Goal: Task Accomplishment & Management: Manage account settings

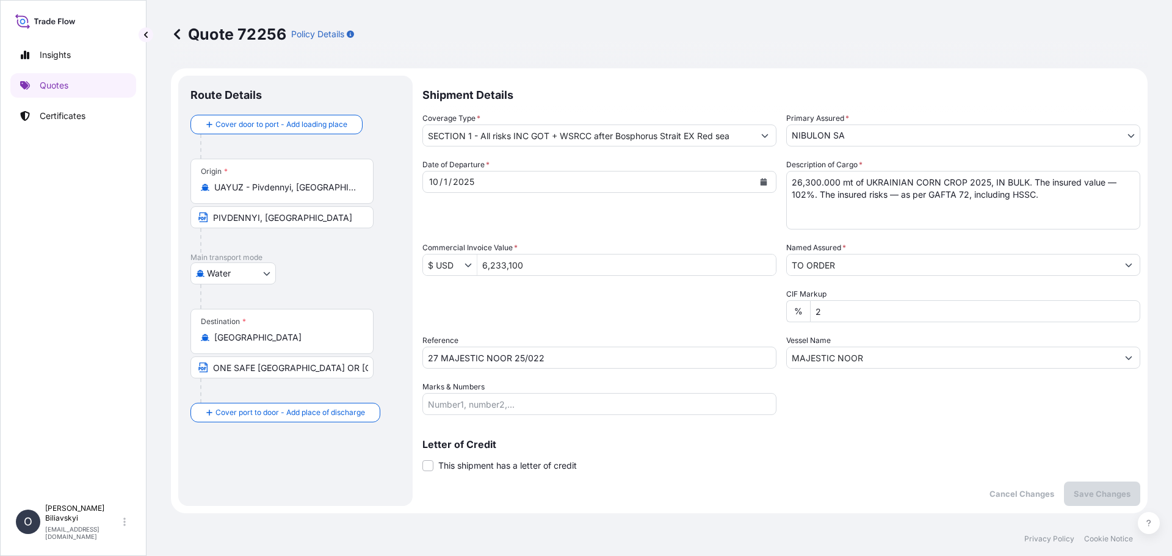
select select "Water"
select select "31538"
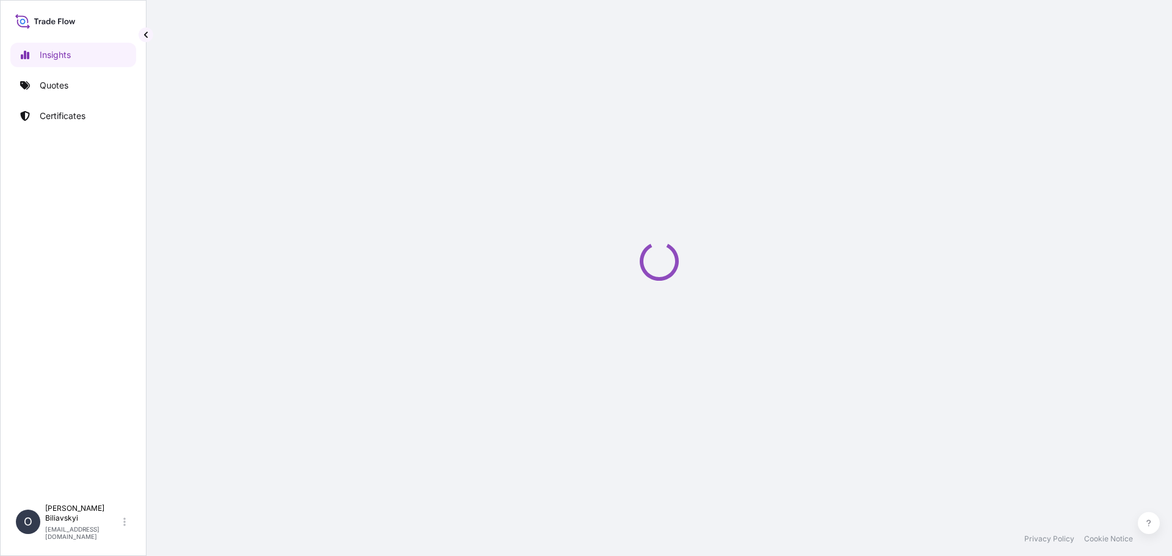
select select "2025"
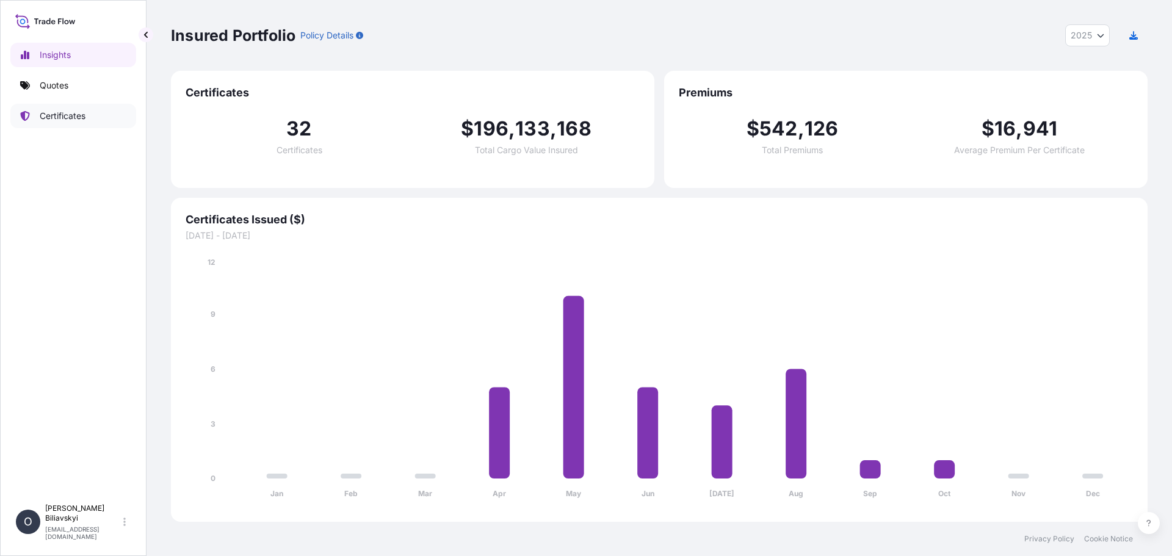
click at [88, 115] on link "Certificates" at bounding box center [73, 116] width 126 height 24
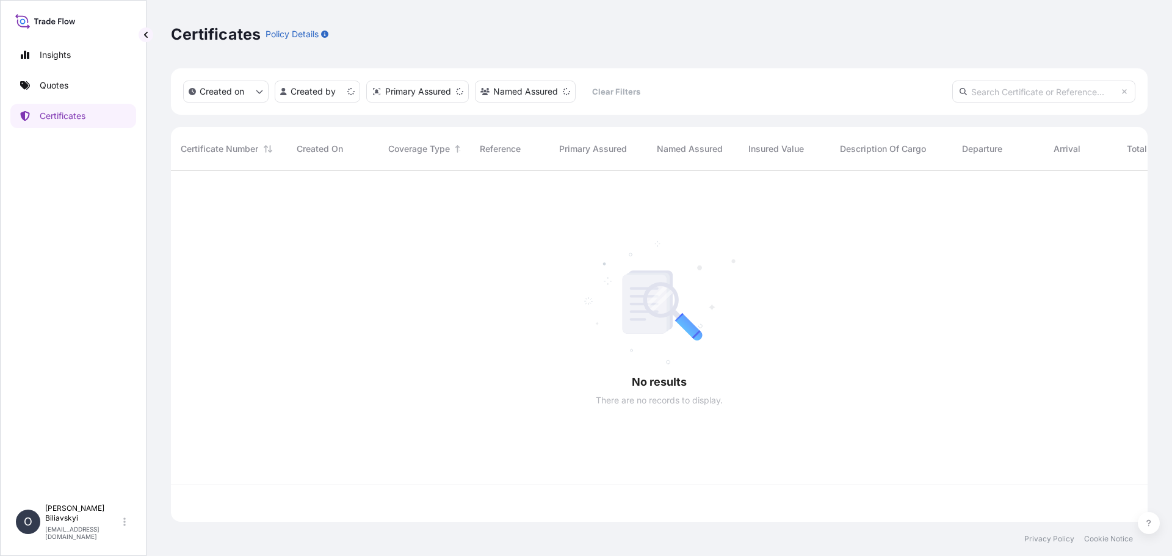
scroll to position [348, 967]
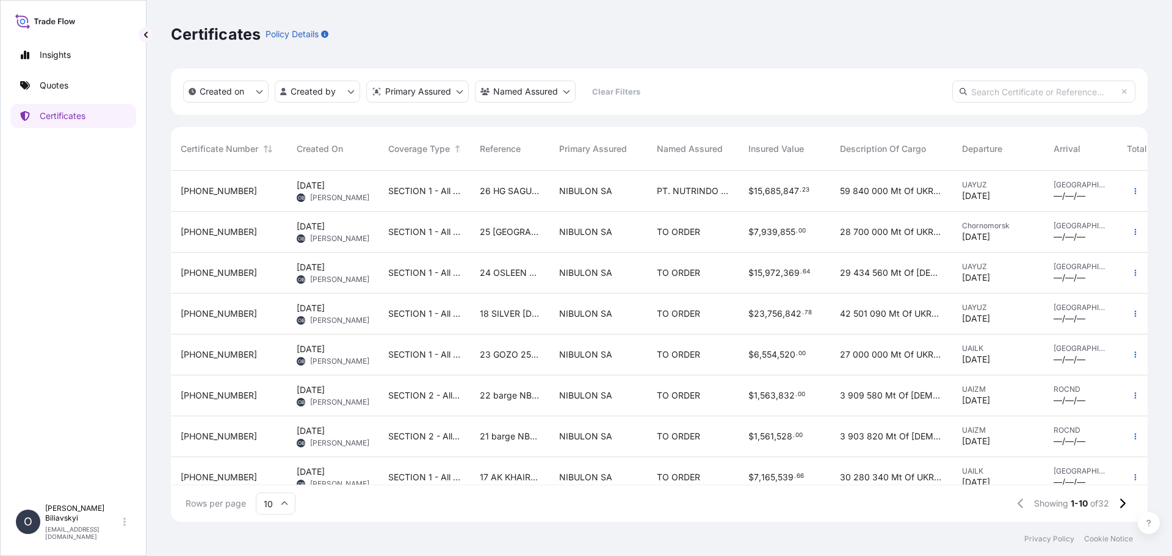
click at [512, 190] on span "26 HG SAGUNTO 25/020" at bounding box center [510, 191] width 60 height 12
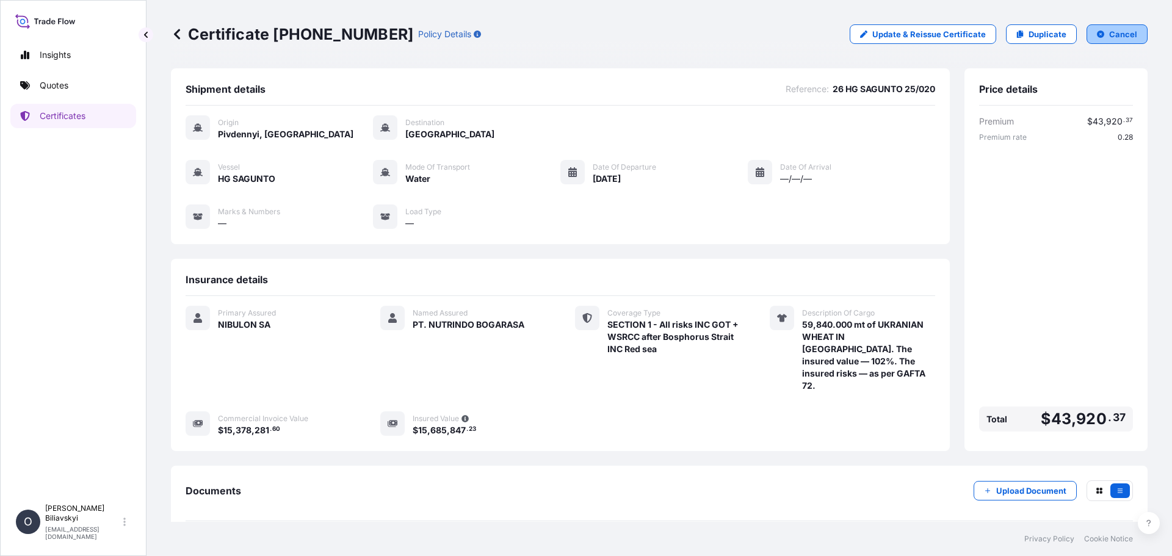
click at [1109, 38] on p "Cancel" at bounding box center [1123, 34] width 28 height 12
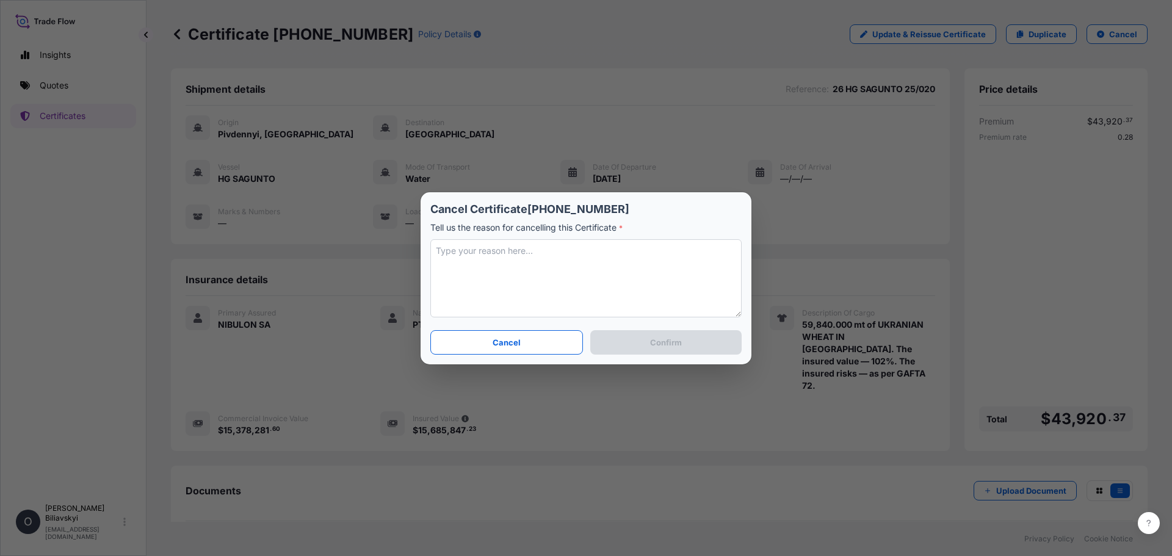
click at [552, 261] on textarea at bounding box center [585, 278] width 311 height 78
type textarea "o"
type textarea "Other final quantity. Other description of the discharge port."
click at [660, 338] on p "Confirm" at bounding box center [666, 342] width 32 height 12
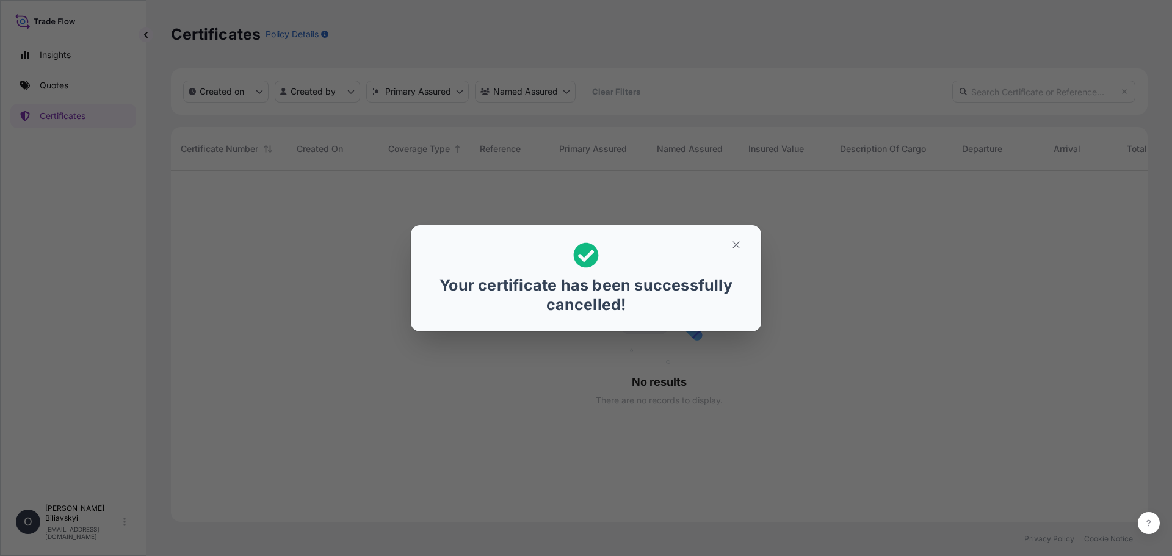
scroll to position [348, 967]
click at [740, 246] on icon "button" at bounding box center [735, 244] width 11 height 11
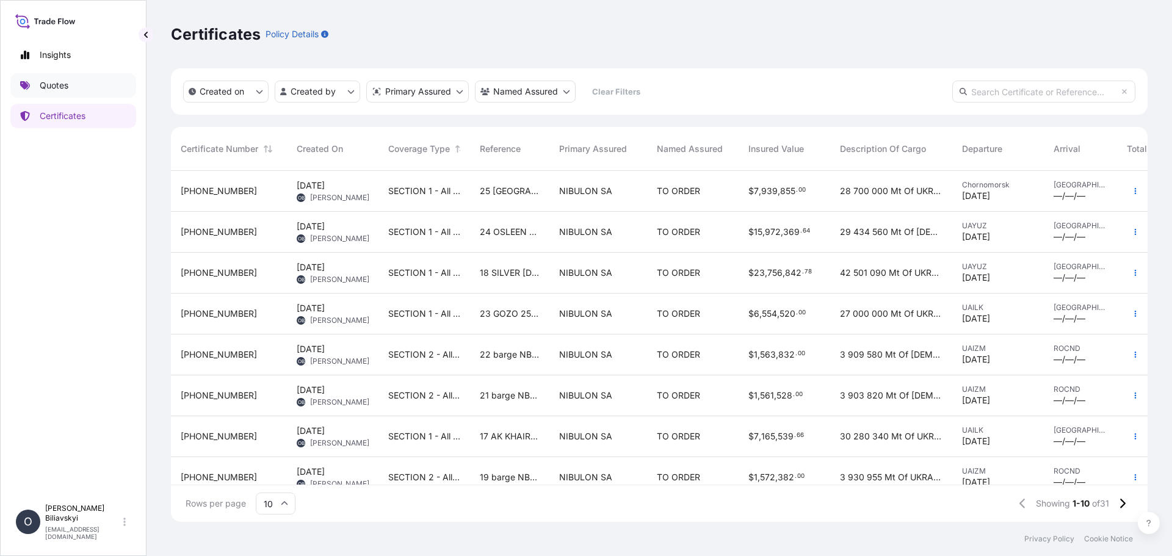
click at [47, 85] on p "Quotes" at bounding box center [54, 85] width 29 height 12
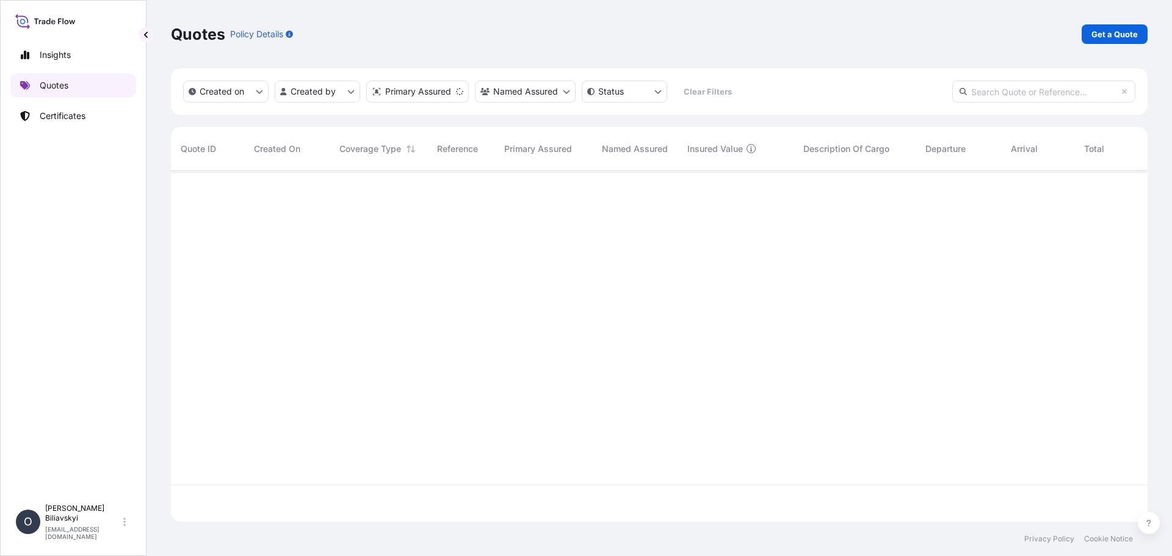
scroll to position [348, 967]
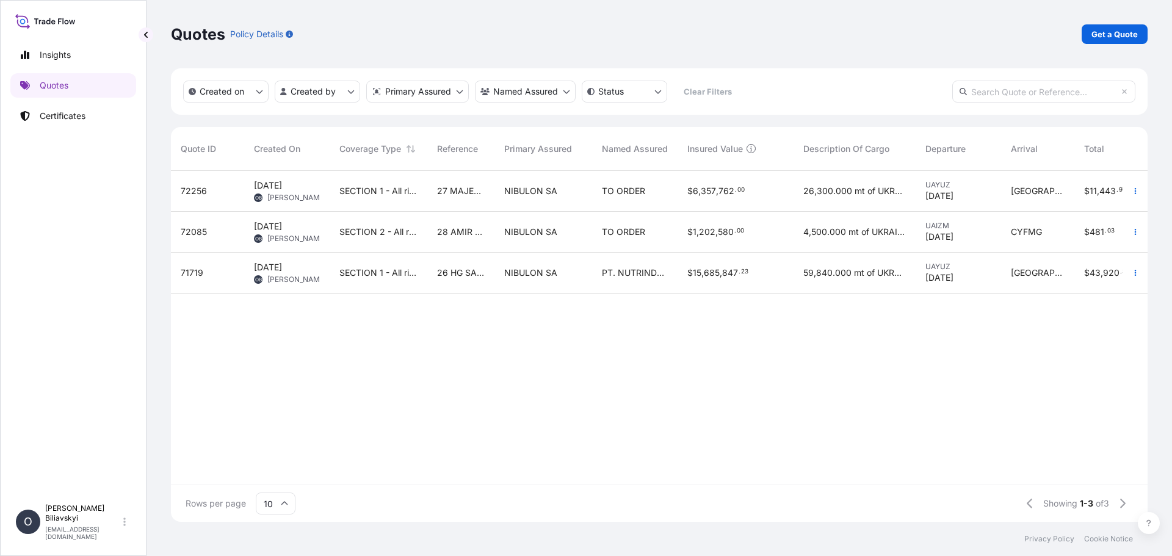
click at [539, 279] on div "NIBULON SA" at bounding box center [543, 273] width 98 height 41
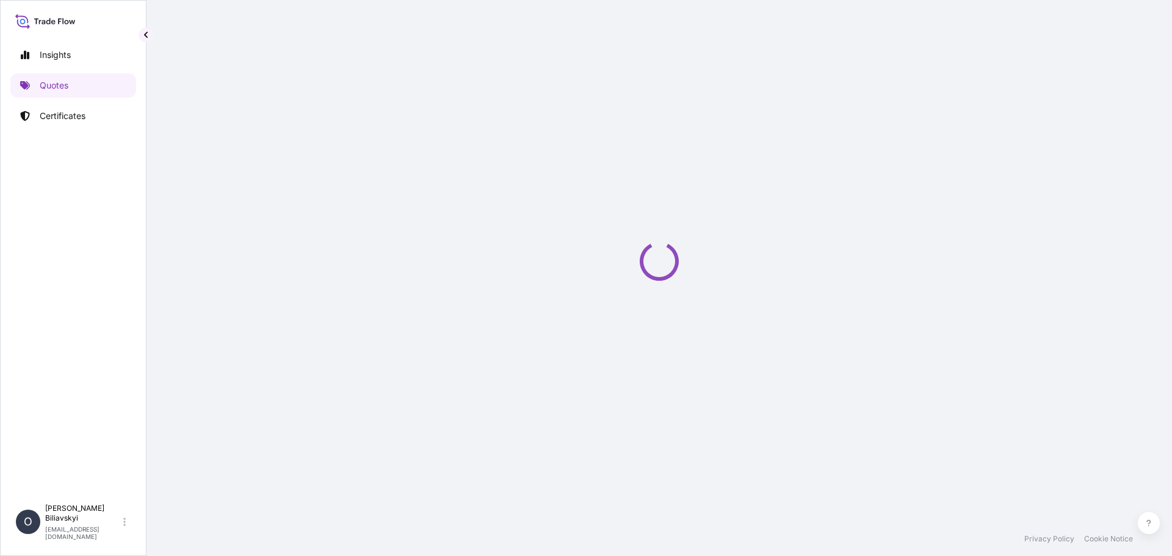
select select "Water"
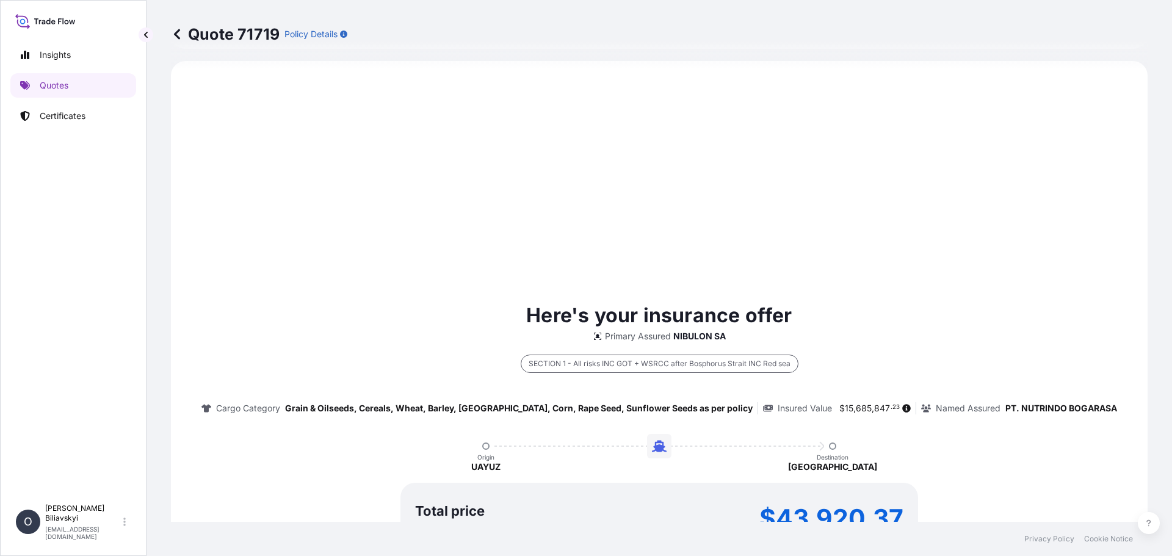
select select "31538"
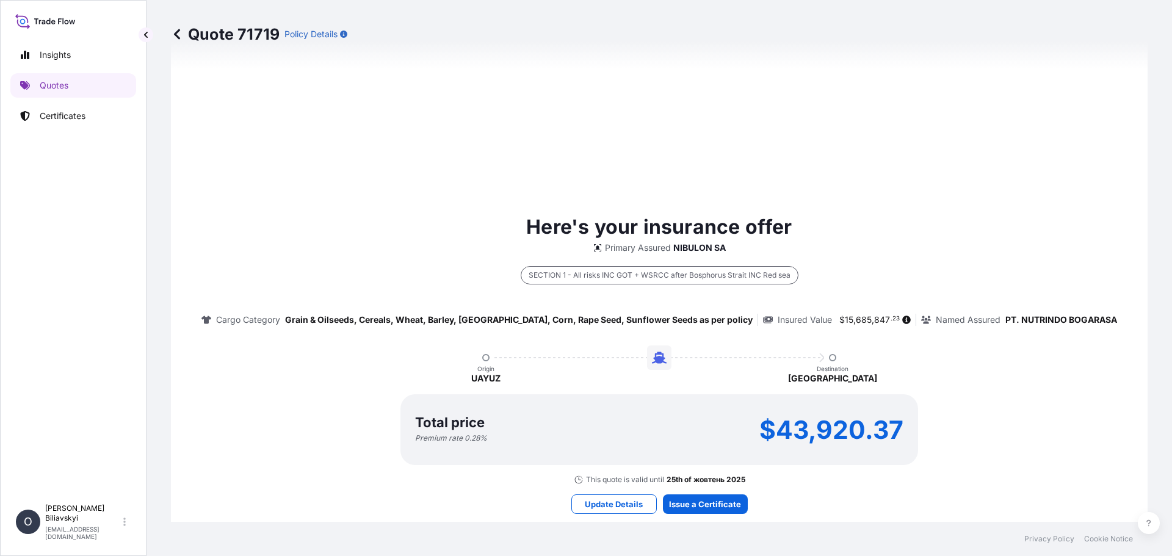
scroll to position [647, 0]
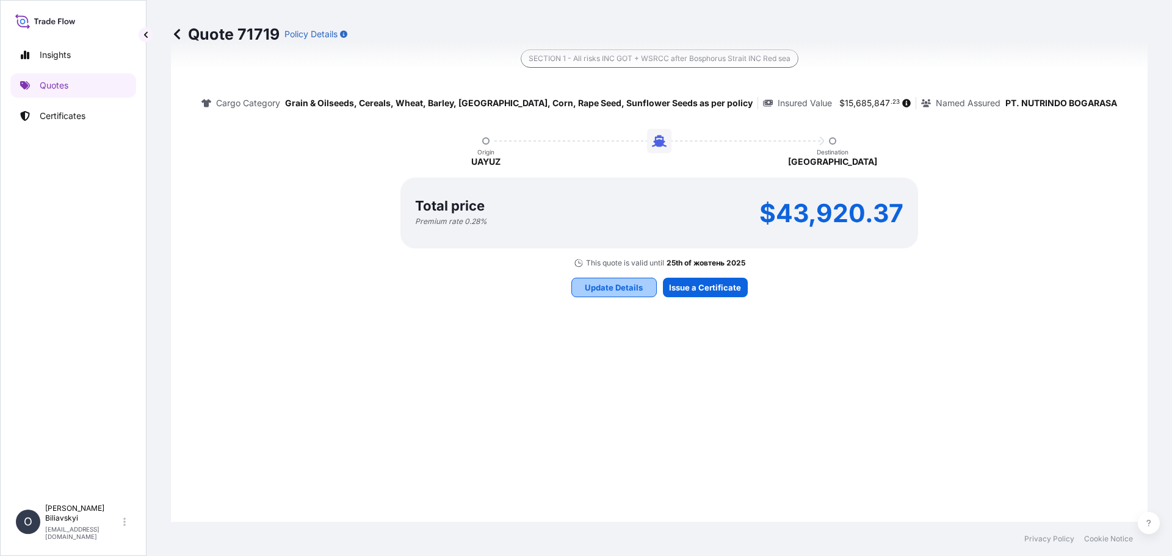
click at [611, 291] on p "Update Details" at bounding box center [614, 287] width 58 height 12
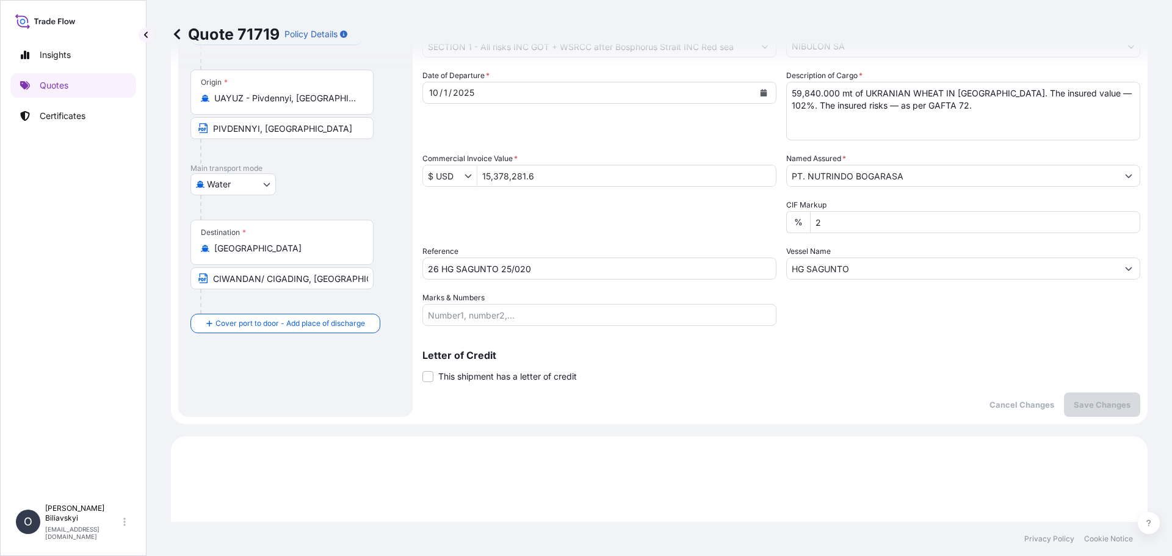
scroll to position [20, 0]
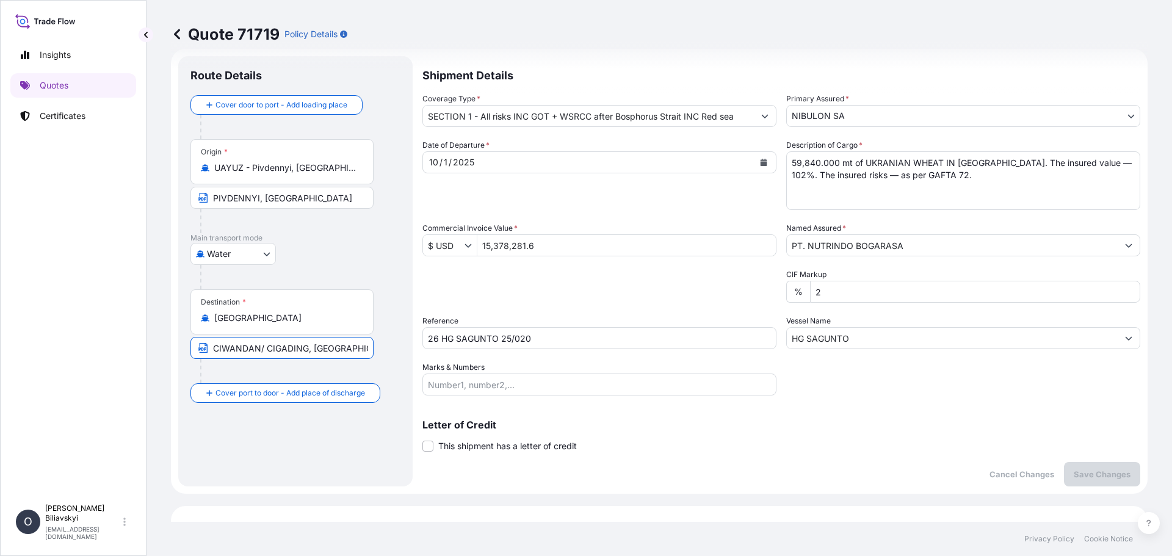
click at [275, 343] on input "CIWANDAN/ CIGADING, INDONESIA" at bounding box center [281, 348] width 183 height 22
paste input "OR CIGADING PORT"
type input "CIWANDAN OR CIGADING PORT, INDONESIA"
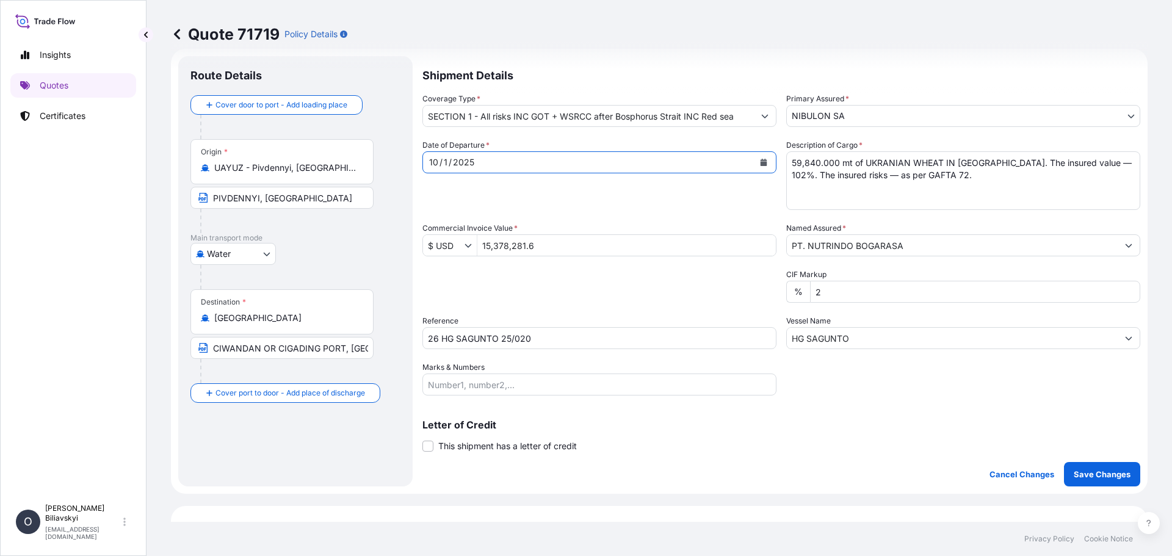
click at [760, 165] on icon "Calendar" at bounding box center [763, 162] width 7 height 7
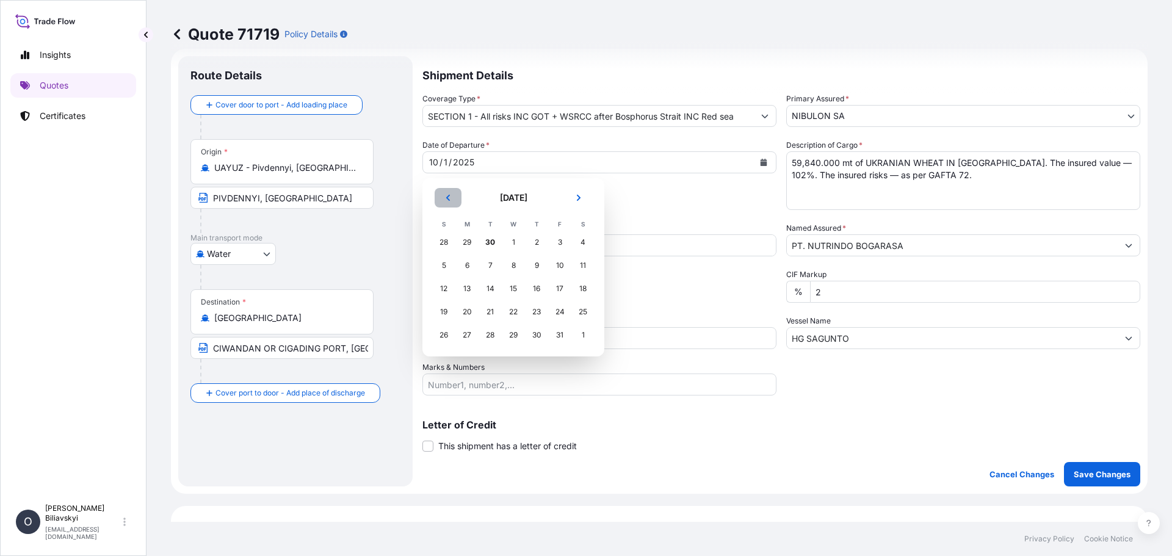
click at [450, 203] on button "Previous" at bounding box center [447, 198] width 27 height 20
click at [466, 339] on div "29" at bounding box center [467, 335] width 22 height 22
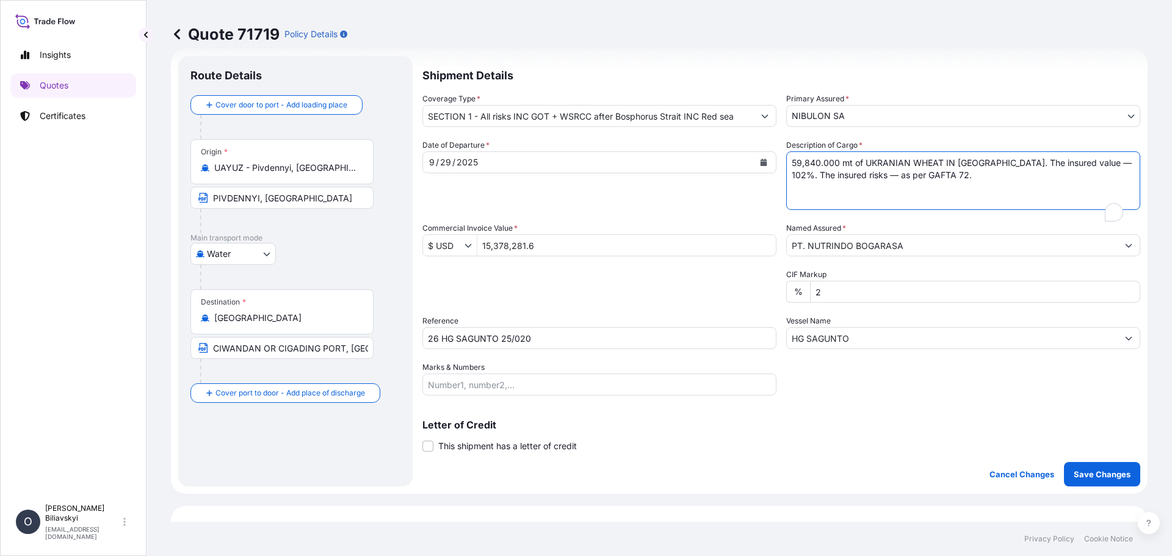
scroll to position [20, 0]
drag, startPoint x: 787, startPoint y: 165, endPoint x: 1018, endPoint y: 194, distance: 233.7
click at [1018, 194] on textarea "59,840.000 mt of UKRANIAN WHEAT IN BULK. The insured value — 102%. The insured …" at bounding box center [963, 180] width 354 height 59
paste textarea "61,546.000 mt of UKRANIAN WHEAT IN BULK. The insured value — 102%. The insured …"
drag, startPoint x: 935, startPoint y: 162, endPoint x: 945, endPoint y: 248, distance: 86.0
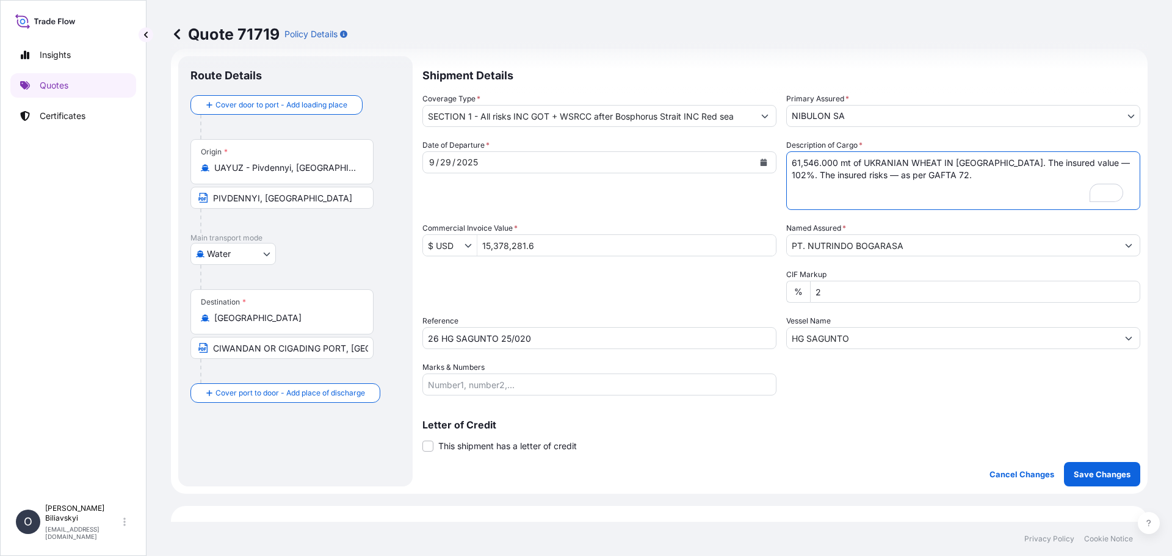
click at [934, 162] on textarea "59,840.000 mt of UKRANIAN WHEAT IN BULK. The insured value — 102%. The insured …" at bounding box center [963, 180] width 354 height 59
type textarea "61,546.000 mt of UKRANIAN WHEAT, IN BULK. The insured value — 102%. The insured…"
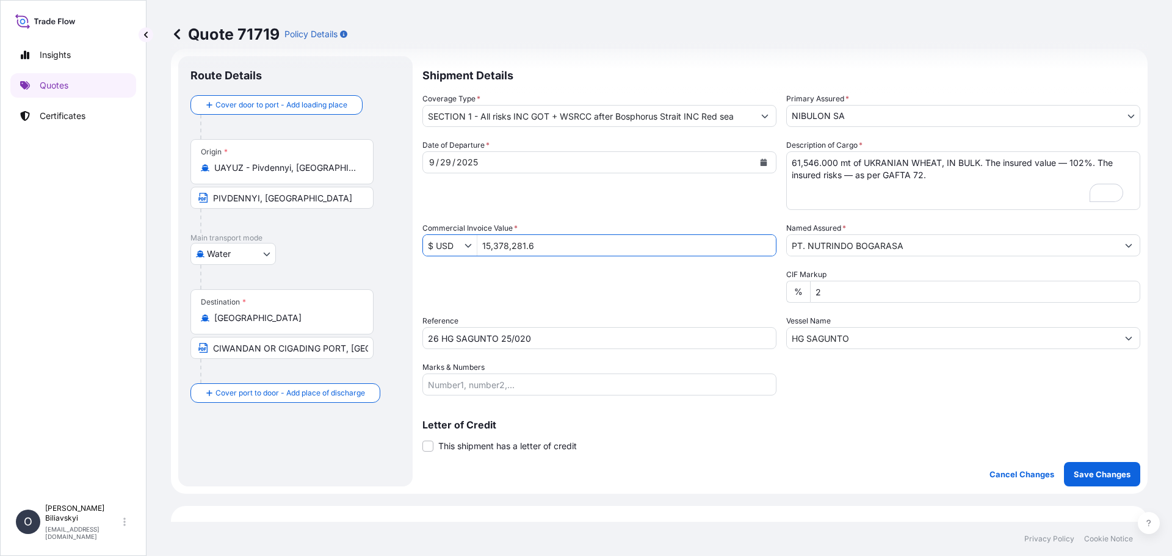
drag, startPoint x: 559, startPoint y: 248, endPoint x: 474, endPoint y: 245, distance: 85.5
click at [481, 244] on input "15,378,281.6" at bounding box center [626, 245] width 298 height 22
paste input "816,706.54"
type input "15,816,706.54"
click at [857, 294] on input "2" at bounding box center [975, 292] width 330 height 22
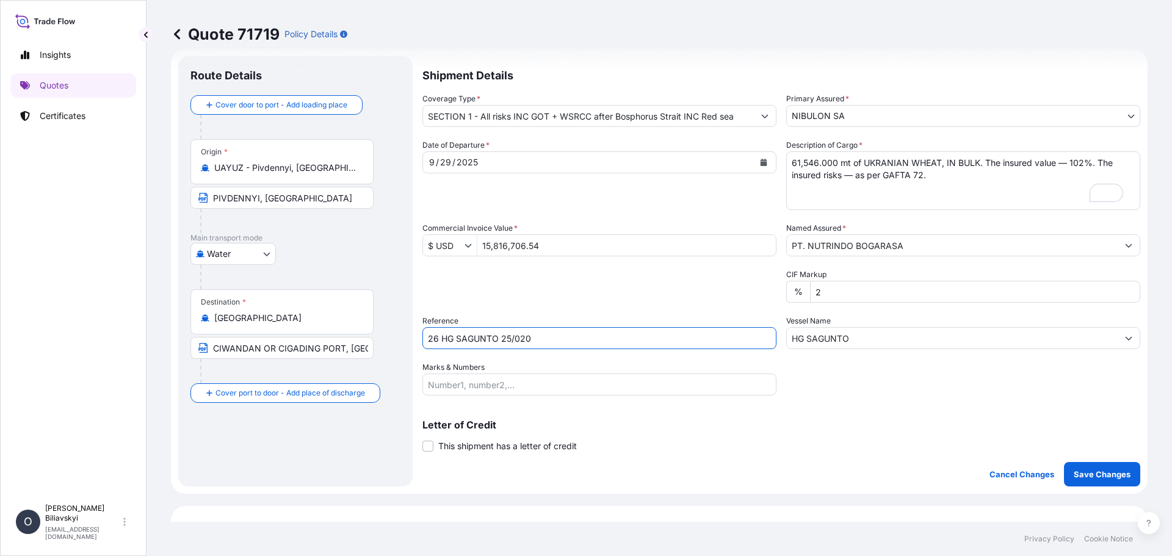
click at [561, 342] on input "26 HG SAGUNTO 25/020" at bounding box center [599, 338] width 354 height 22
drag, startPoint x: 561, startPoint y: 339, endPoint x: 405, endPoint y: 339, distance: 156.2
click at [405, 339] on form "Route Details Cover door to port - Add loading place Place of loading Road / In…" at bounding box center [659, 271] width 976 height 445
click at [1084, 478] on p "Save Changes" at bounding box center [1101, 474] width 57 height 12
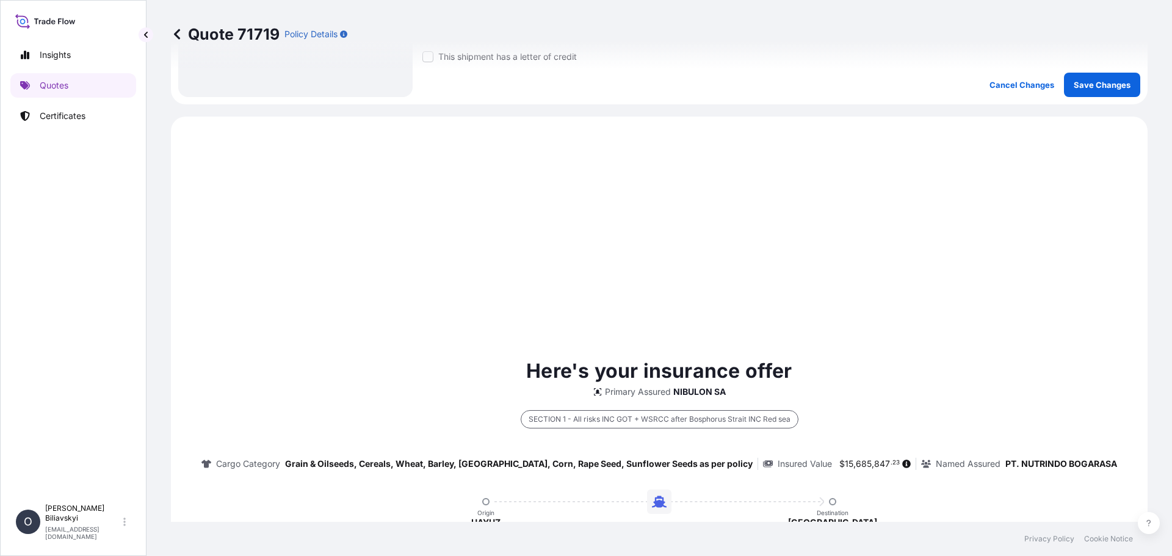
scroll to position [0, 0]
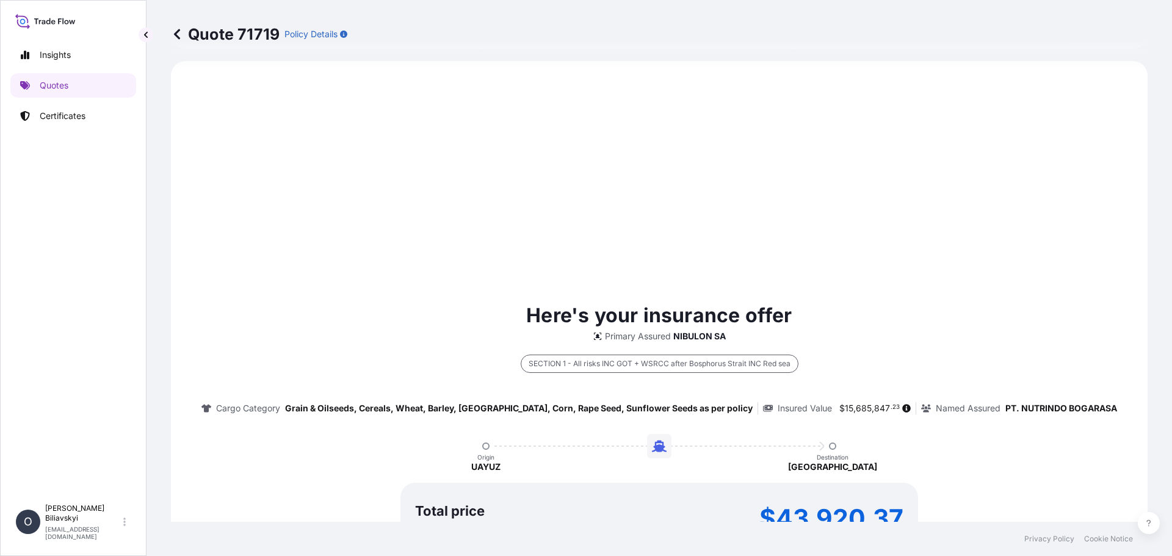
select select "Water"
select select "31538"
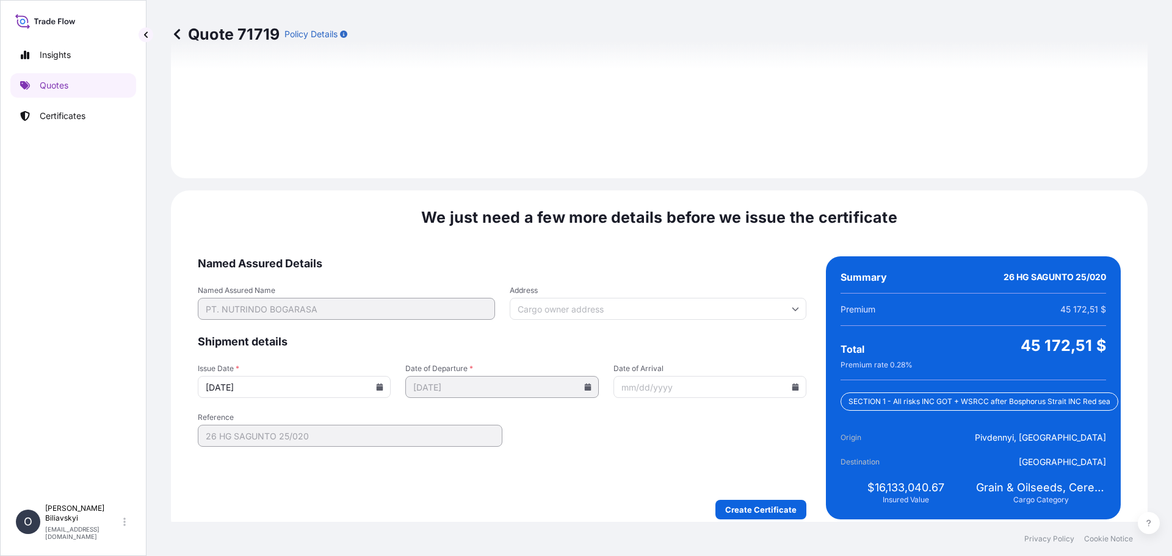
scroll to position [1501, 0]
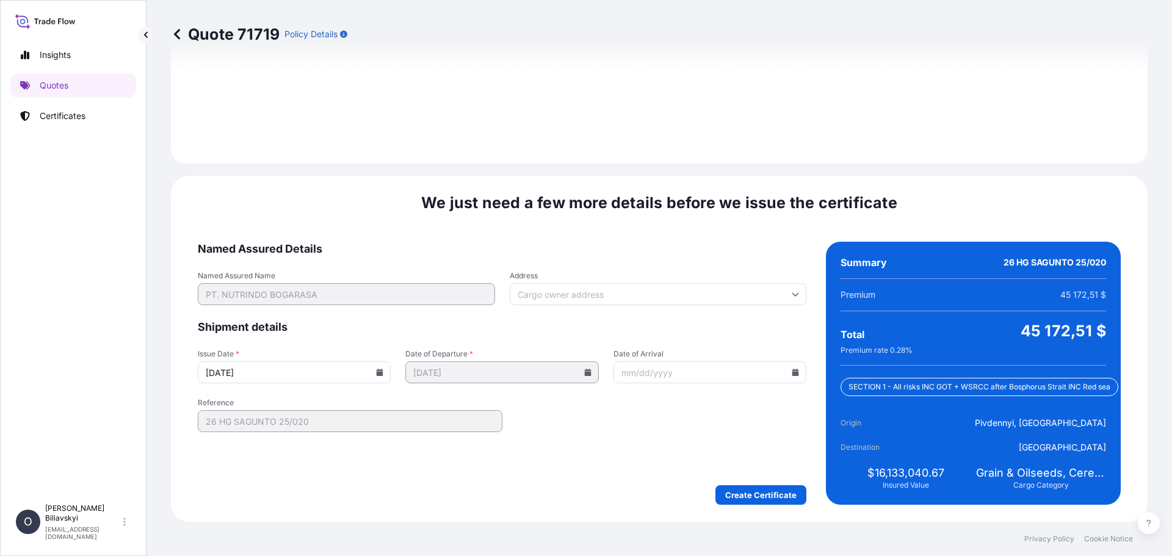
click at [381, 372] on icon at bounding box center [379, 372] width 7 height 7
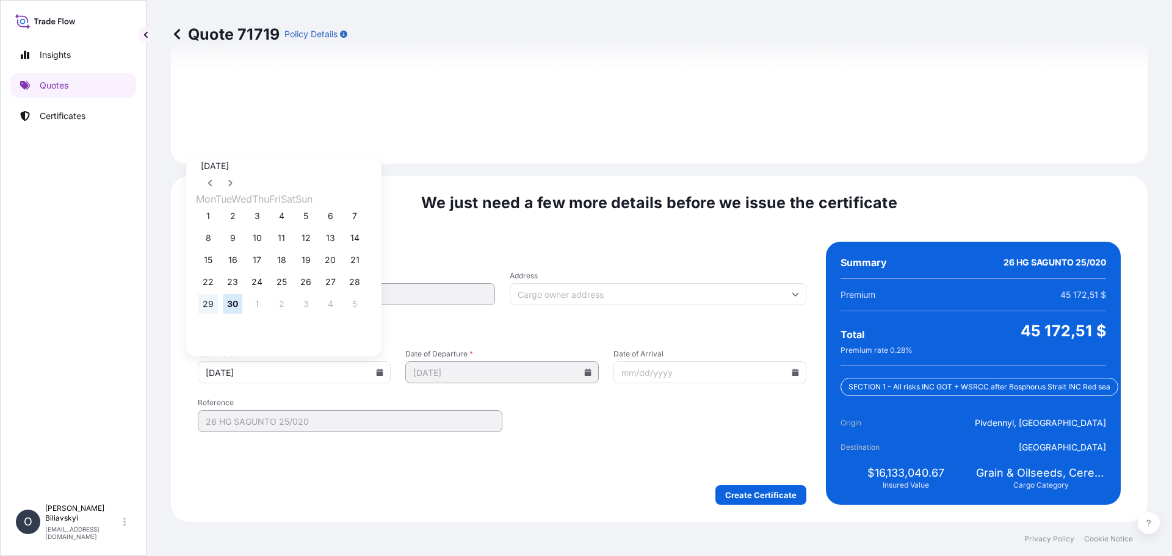
click at [206, 308] on button "29" at bounding box center [208, 304] width 20 height 20
type input "09/29/2025"
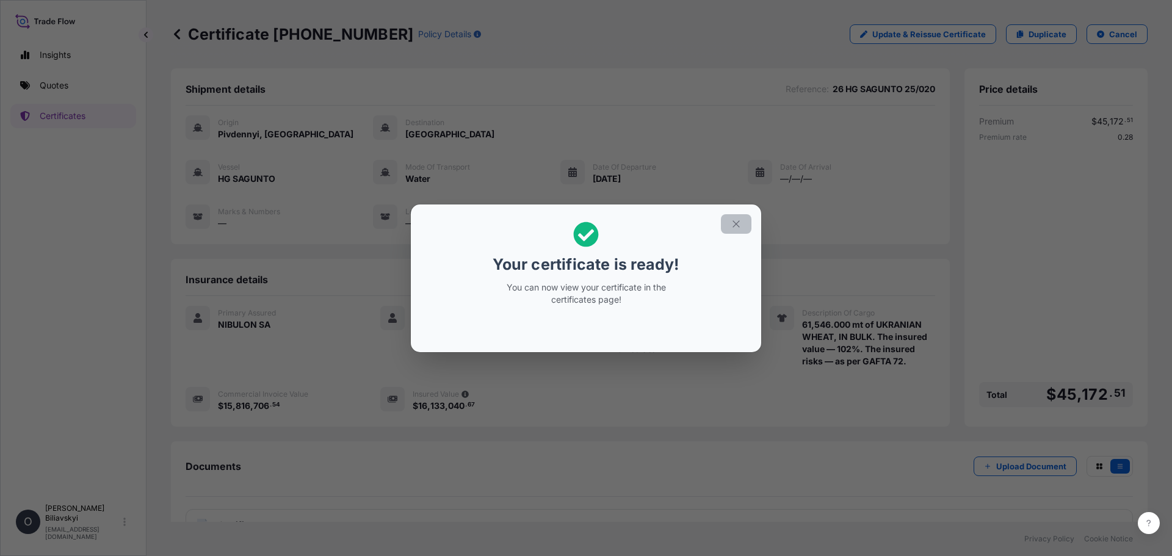
click at [740, 229] on icon "button" at bounding box center [735, 223] width 11 height 11
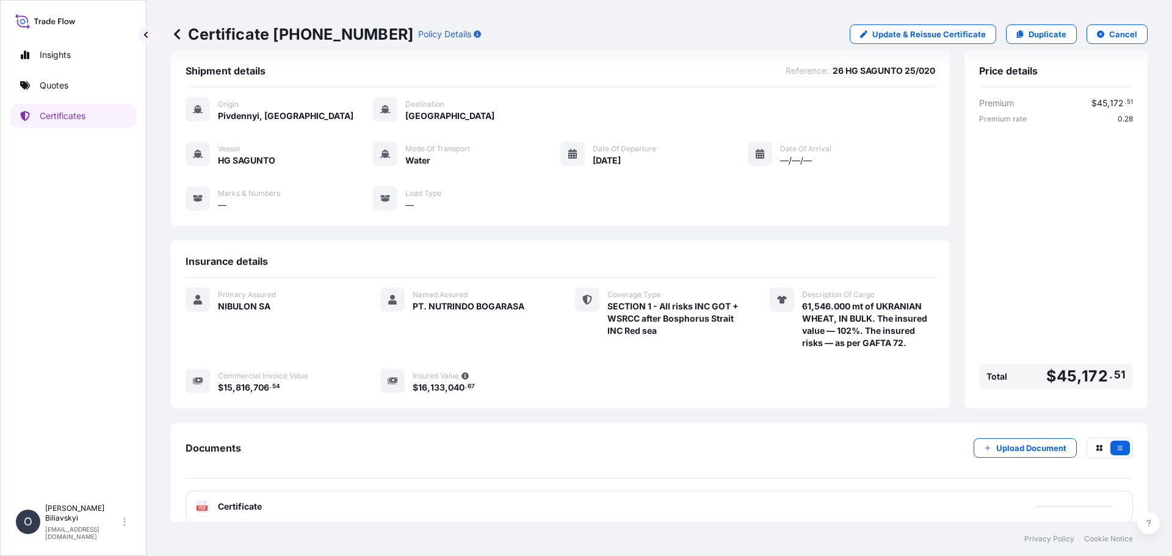
scroll to position [34, 0]
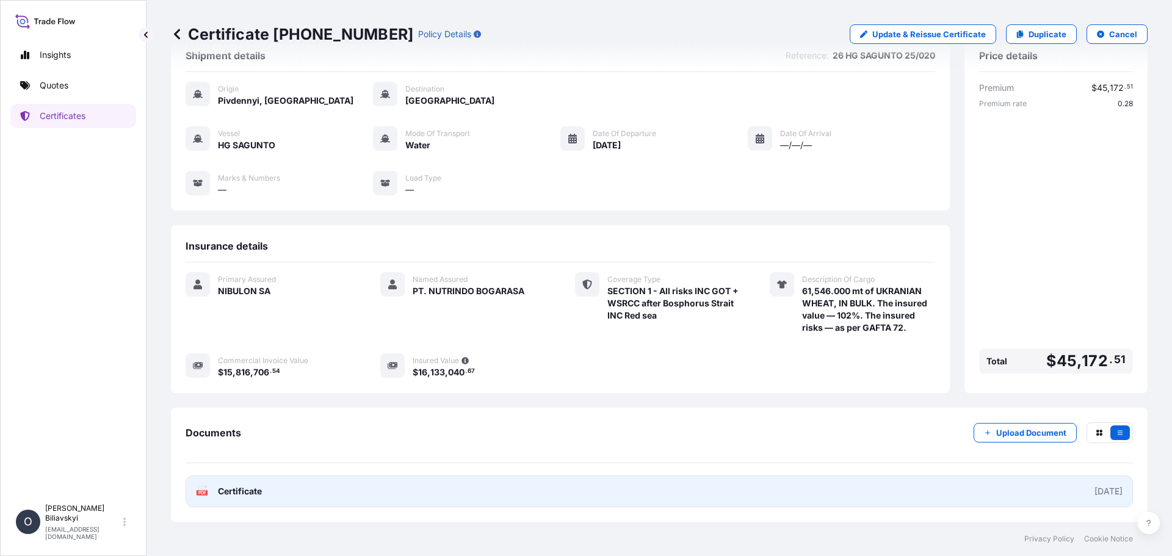
click at [303, 488] on link "PDF Certificate 2025-09-29" at bounding box center [659, 491] width 947 height 32
